Goal: Task Accomplishment & Management: Use online tool/utility

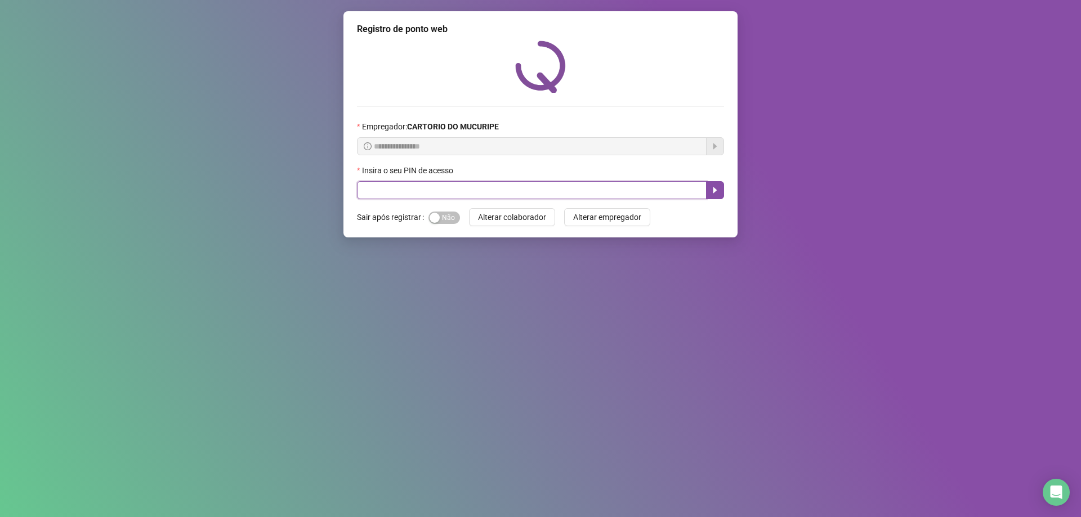
click at [461, 181] on input "text" at bounding box center [532, 190] width 350 height 18
type input "*****"
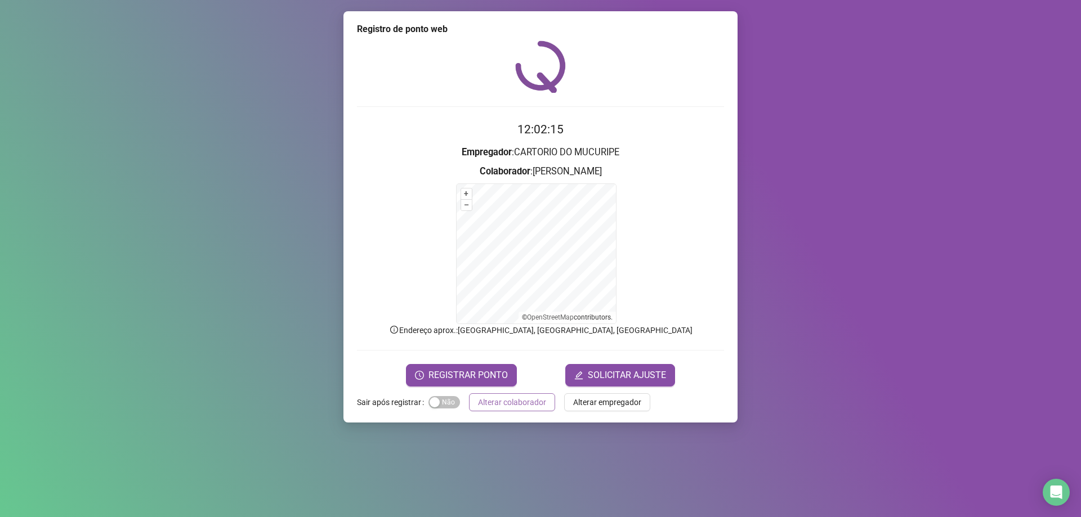
click at [532, 399] on span "Alterar colaborador" at bounding box center [512, 402] width 68 height 12
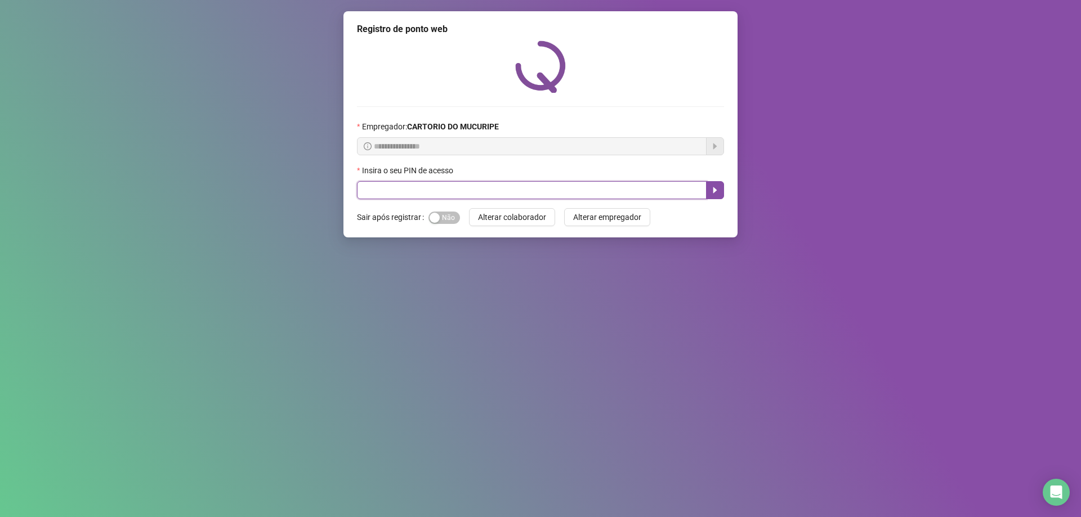
click at [530, 189] on input "text" at bounding box center [532, 190] width 350 height 18
type input "*"
type input "*****"
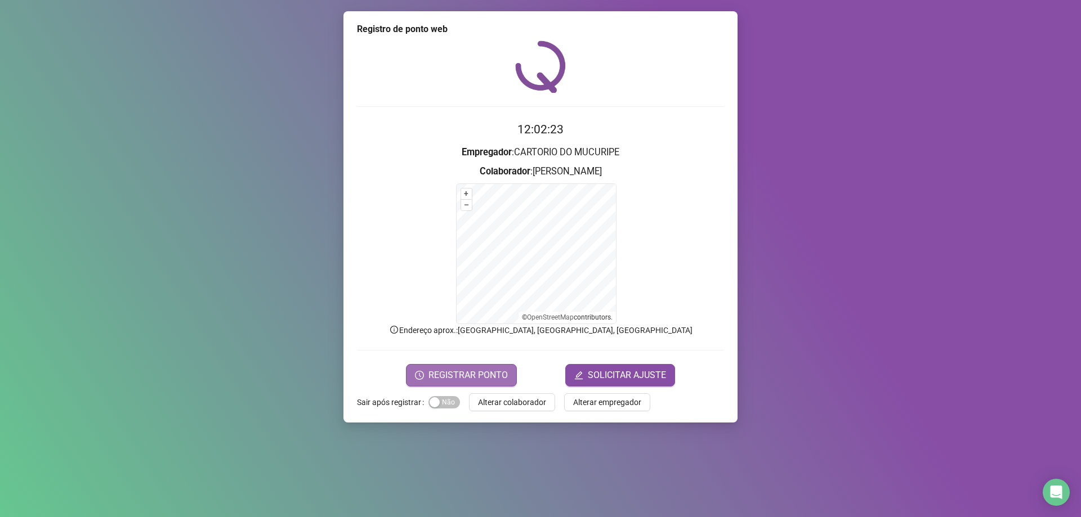
click at [489, 377] on span "REGISTRAR PONTO" at bounding box center [467, 376] width 79 height 14
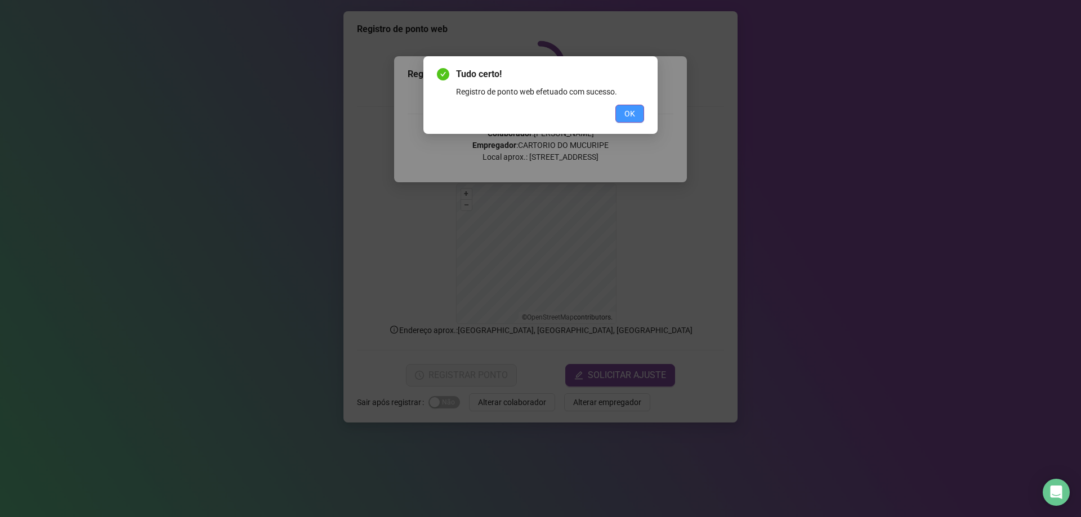
click at [623, 113] on button "OK" at bounding box center [629, 114] width 29 height 18
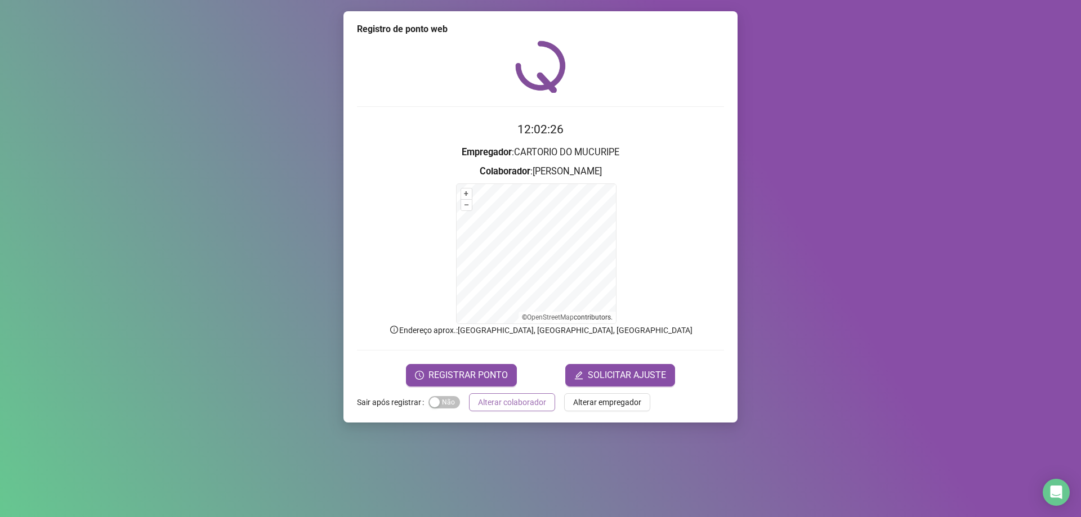
click at [520, 400] on span "Alterar colaborador" at bounding box center [512, 402] width 68 height 12
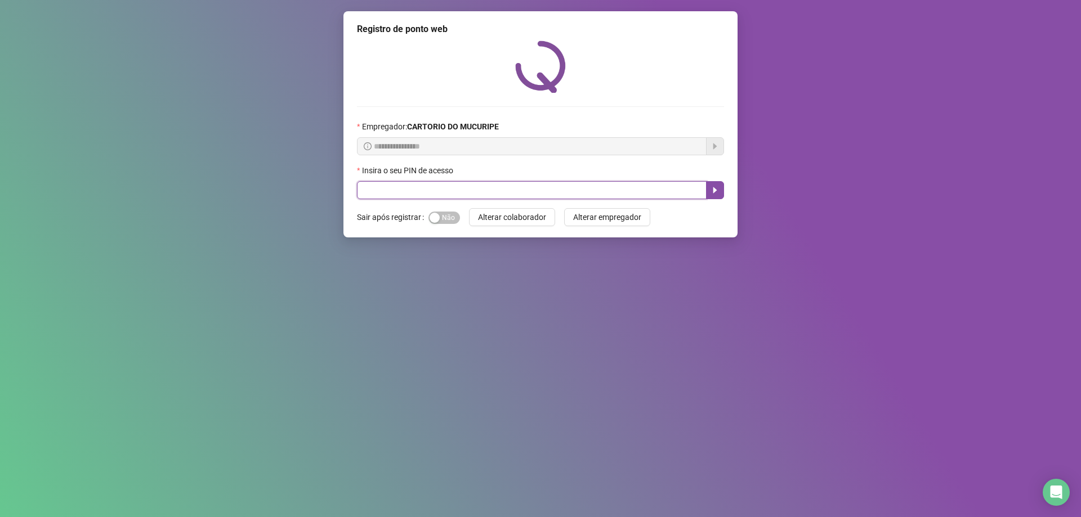
click at [504, 190] on input "text" at bounding box center [532, 190] width 350 height 18
type input "*****"
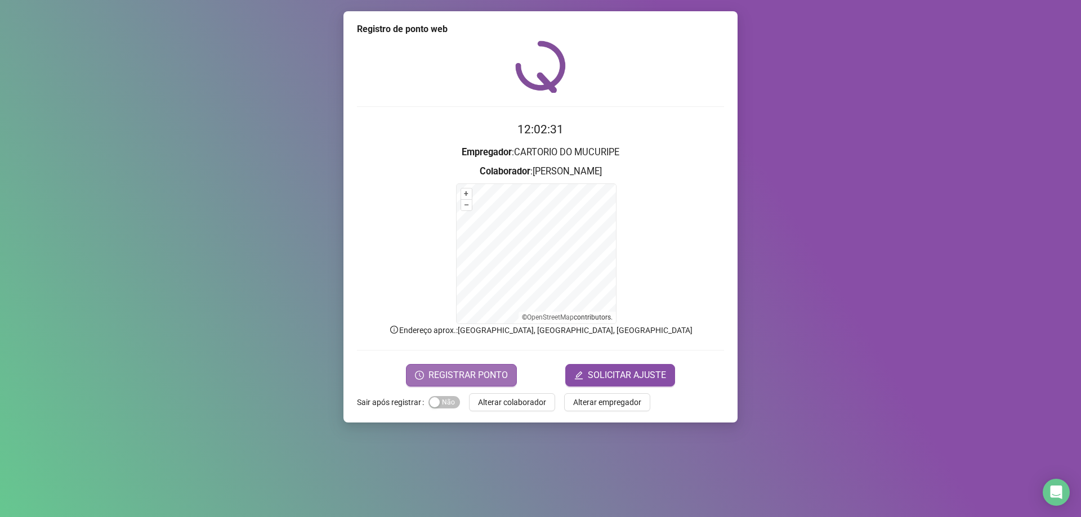
click at [482, 381] on span "REGISTRAR PONTO" at bounding box center [467, 376] width 79 height 14
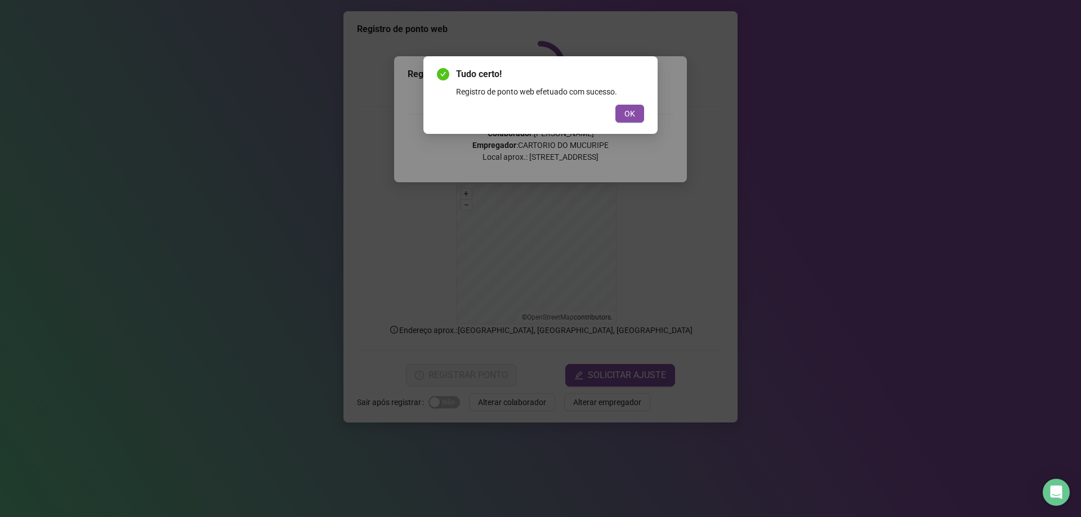
click at [640, 102] on div "Tudo certo! Registro de ponto web efetuado com sucesso. OK" at bounding box center [540, 95] width 207 height 55
click at [627, 123] on div "Tudo certo! Registro de ponto web efetuado com sucesso. OK" at bounding box center [540, 95] width 234 height 78
click at [627, 121] on button "OK" at bounding box center [629, 114] width 29 height 18
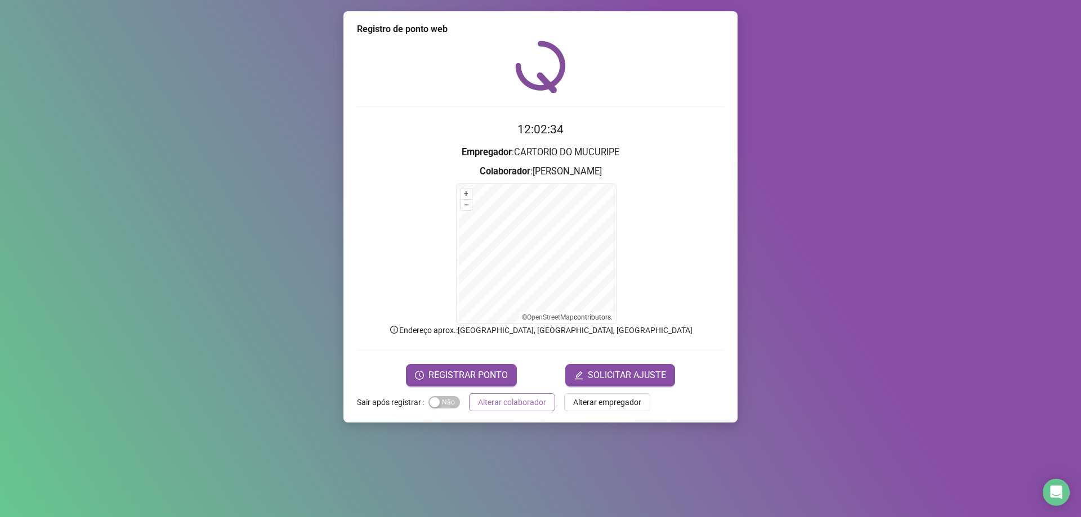
click at [506, 400] on span "Alterar colaborador" at bounding box center [512, 402] width 68 height 12
